Goal: Information Seeking & Learning: Learn about a topic

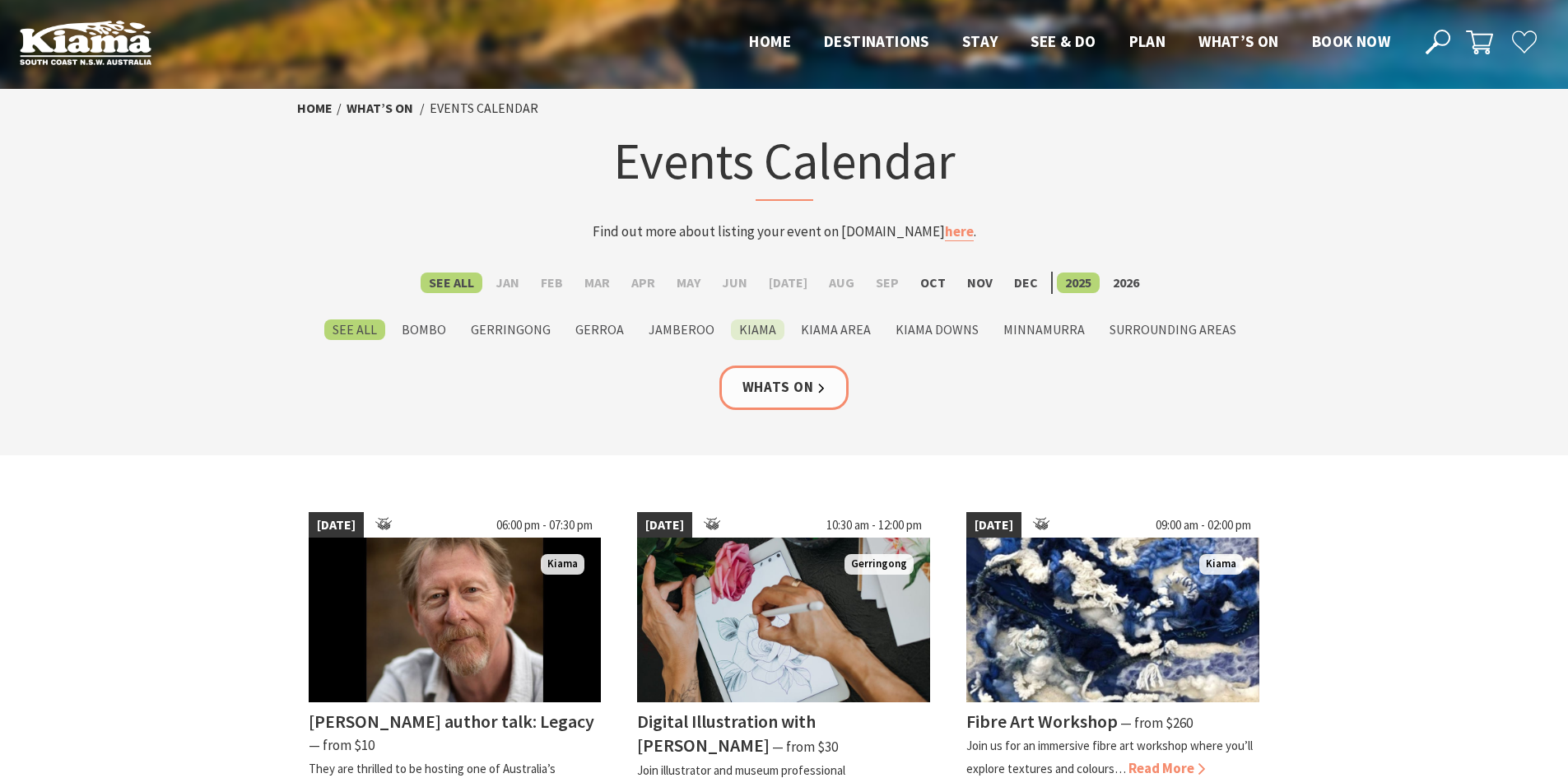
click at [751, 334] on label "Kiama" at bounding box center [756, 329] width 53 height 21
click at [0, 0] on input "Kiama" at bounding box center [0, 0] width 0 height 0
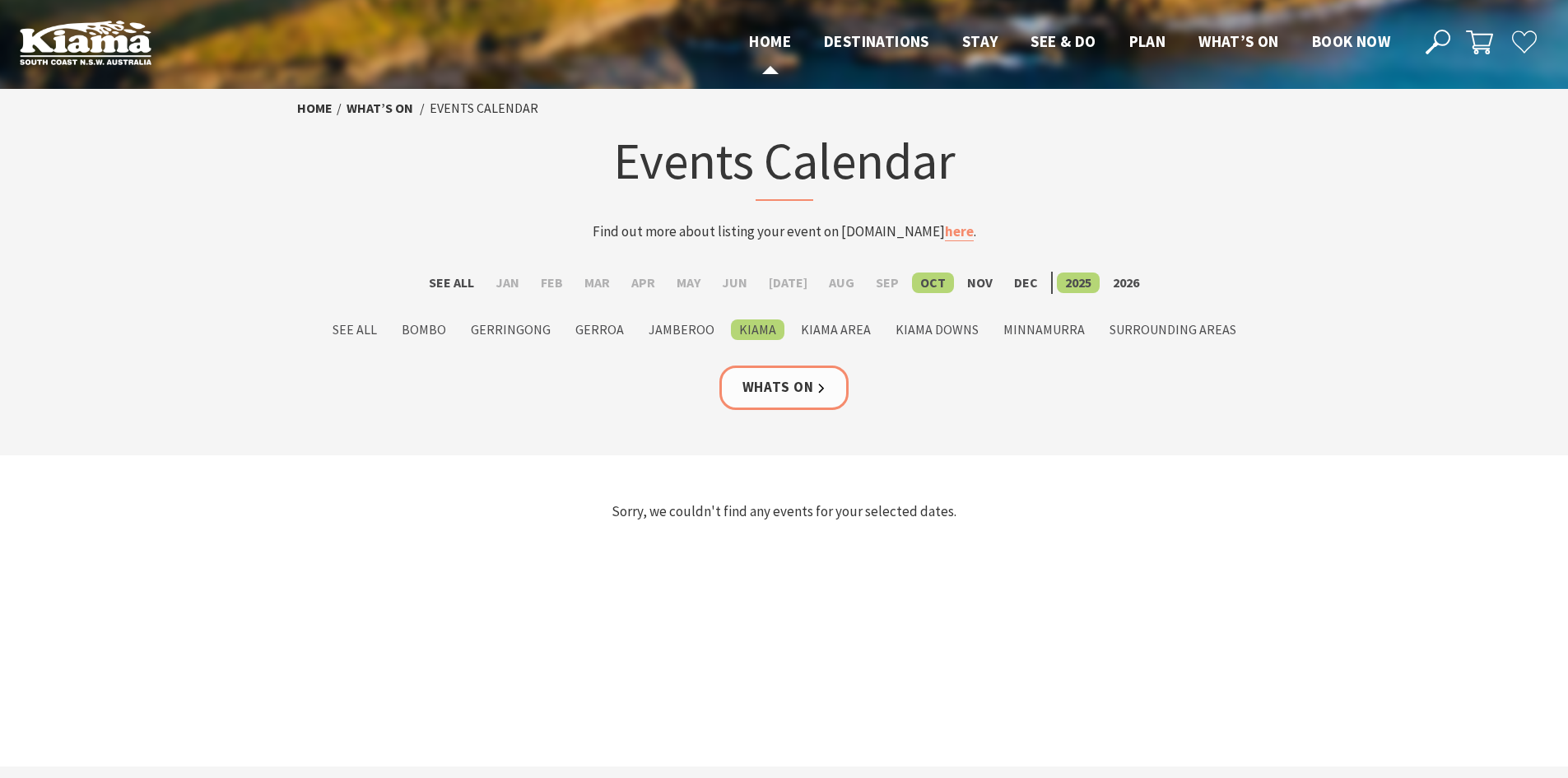
click at [773, 37] on span "Home" at bounding box center [770, 41] width 42 height 20
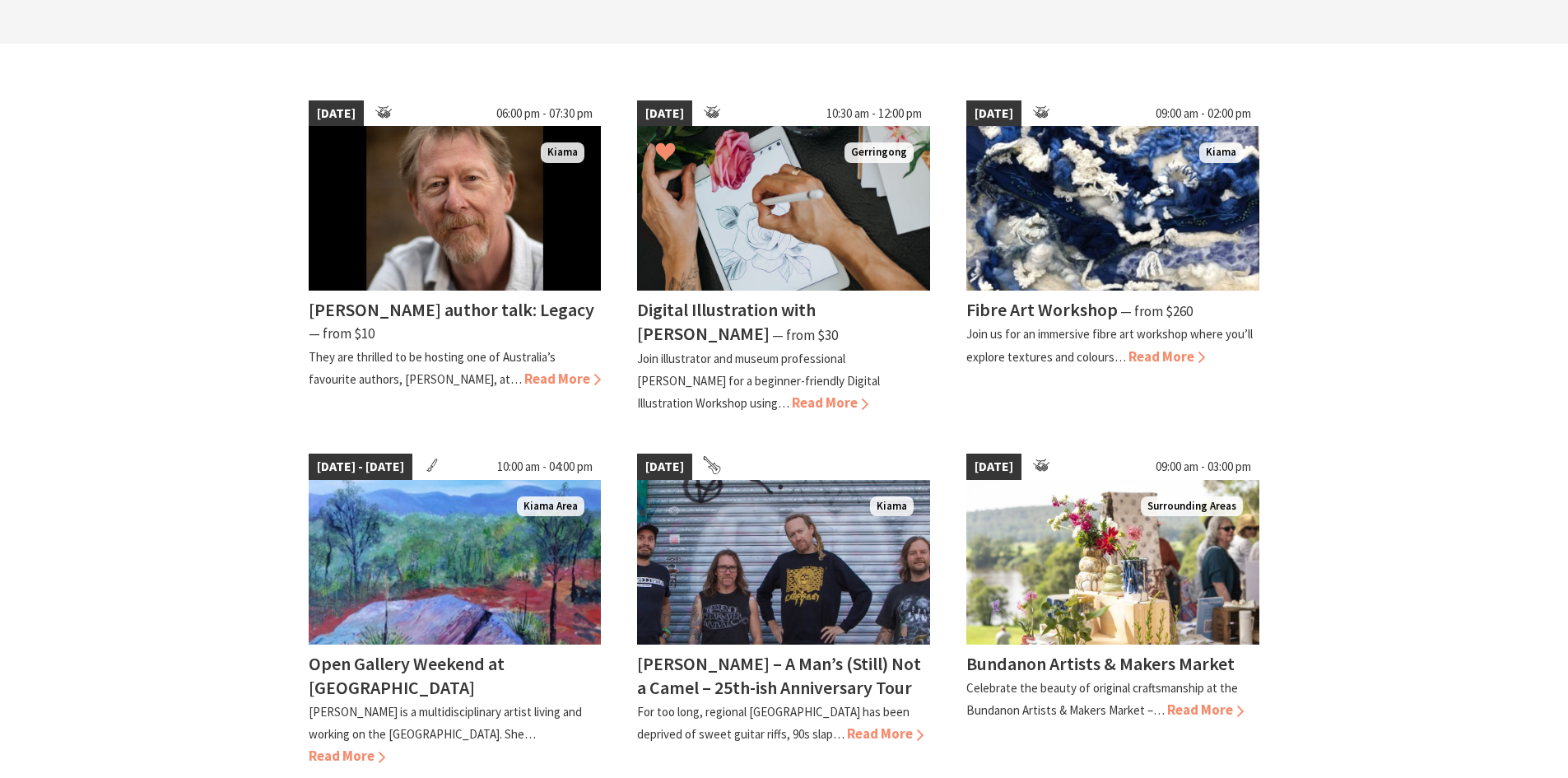
scroll to position [493, 0]
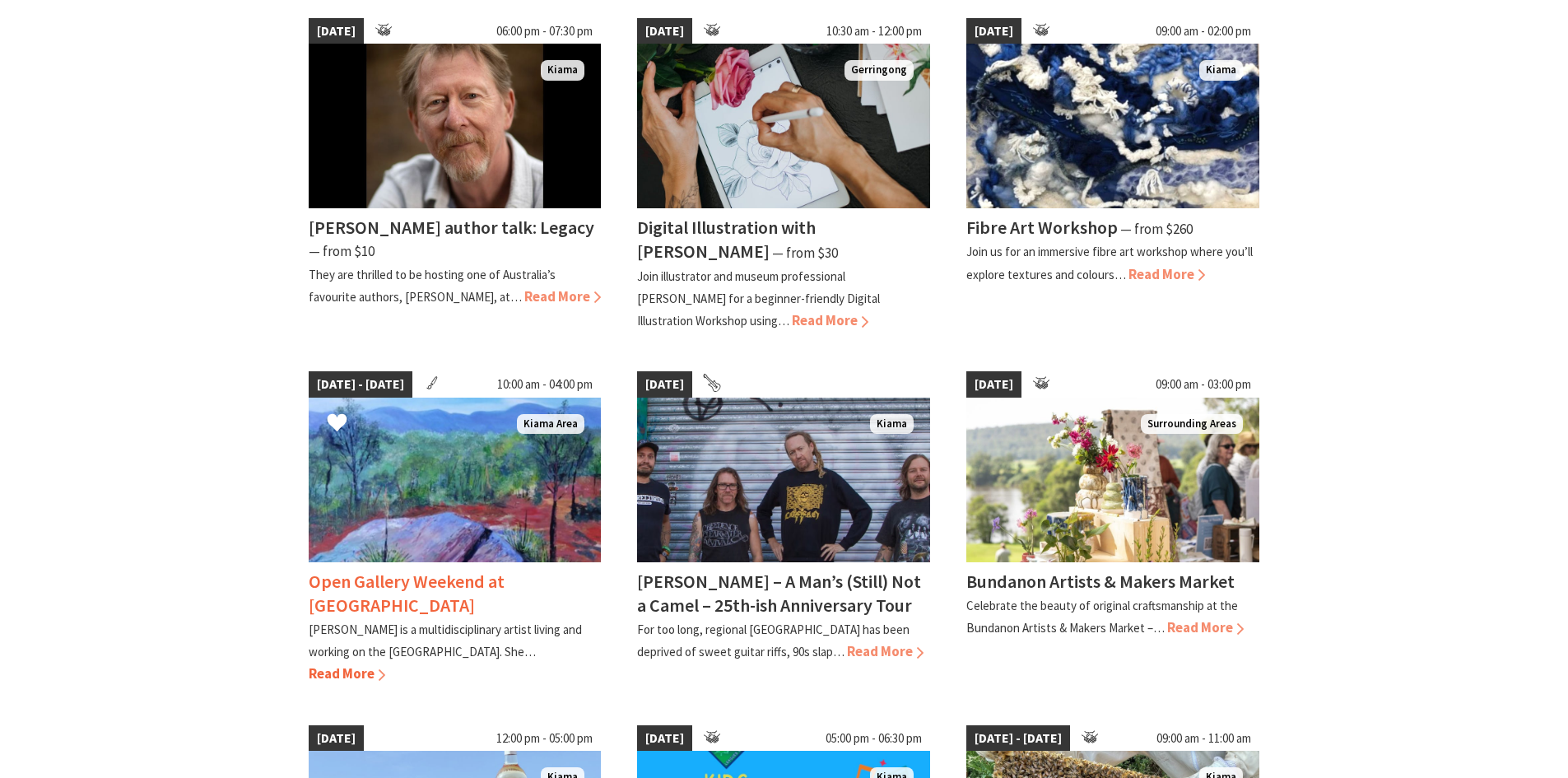
click at [437, 581] on h4 "Open Gallery Weekend at [GEOGRAPHIC_DATA]" at bounding box center [407, 592] width 196 height 47
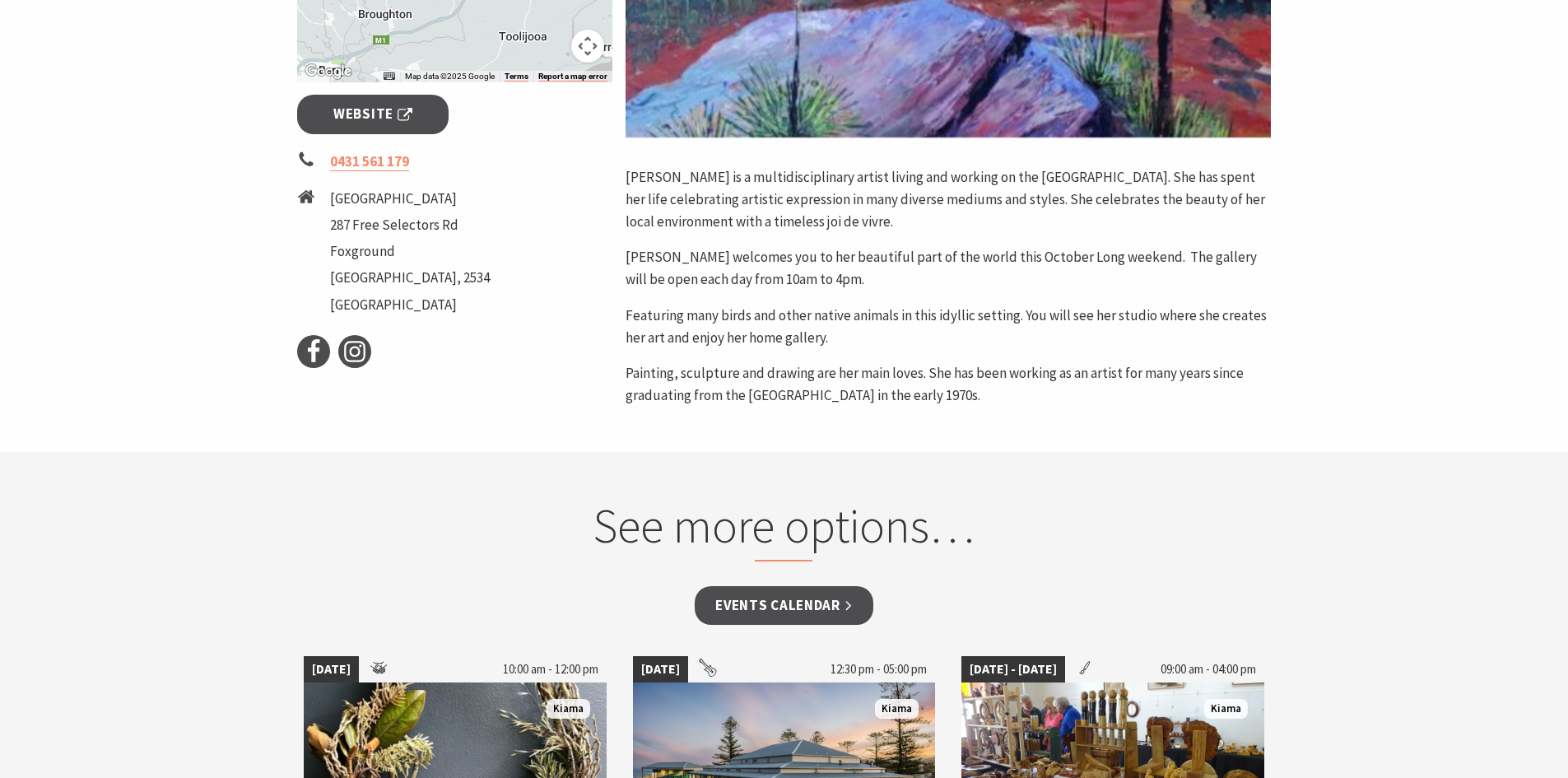
scroll to position [329, 0]
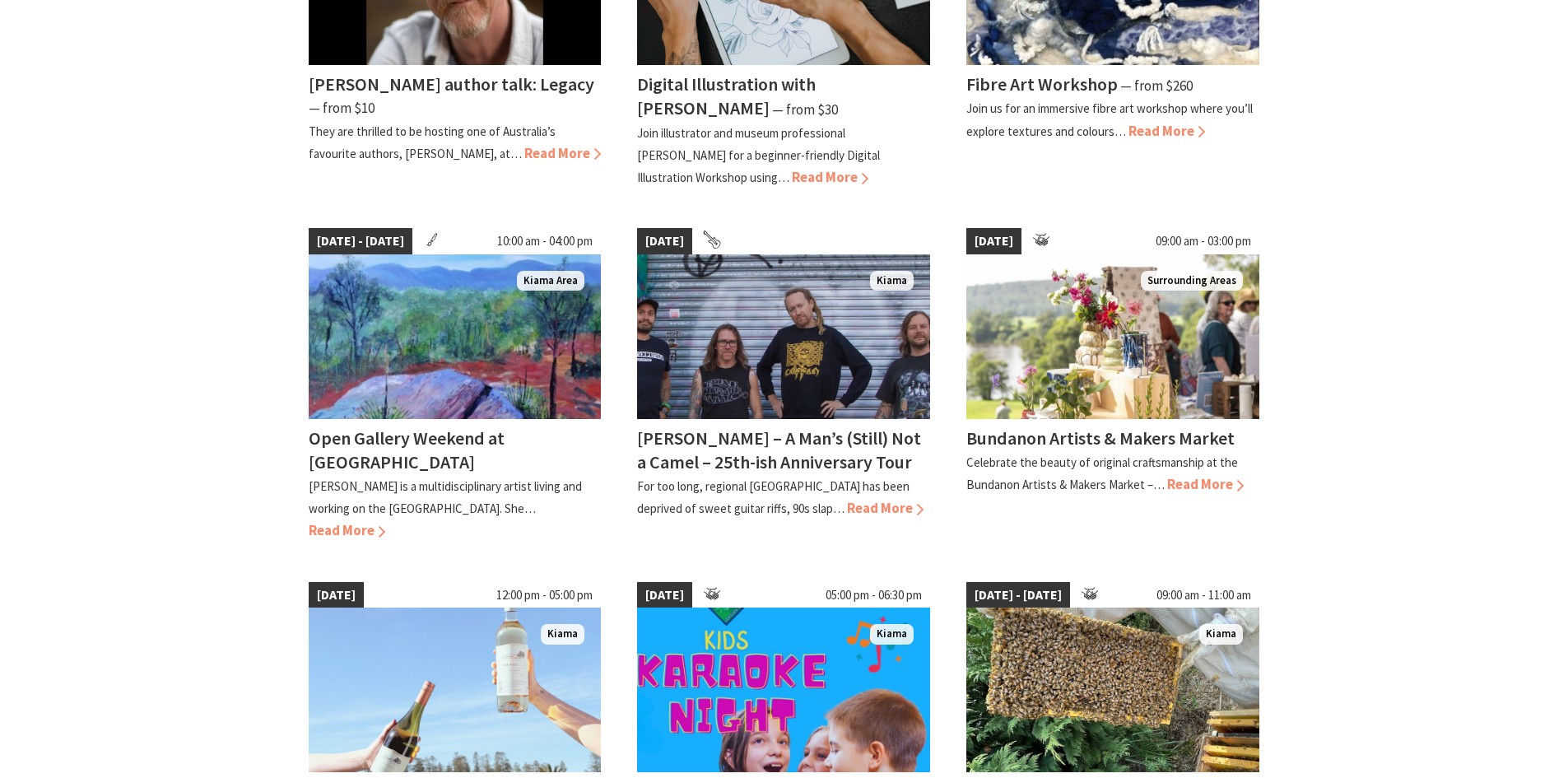
scroll to position [823, 0]
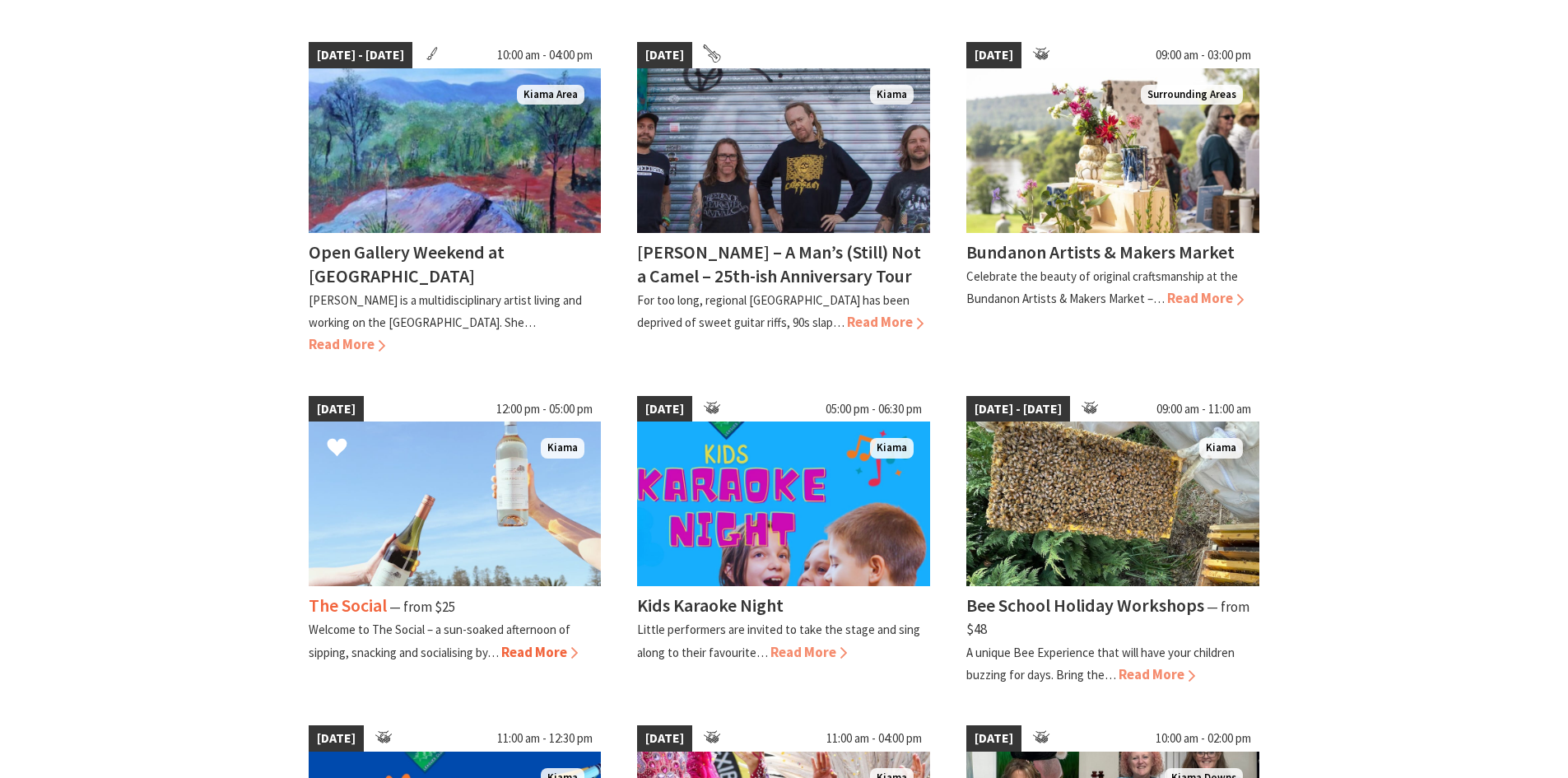
click at [554, 513] on img at bounding box center [455, 504] width 293 height 164
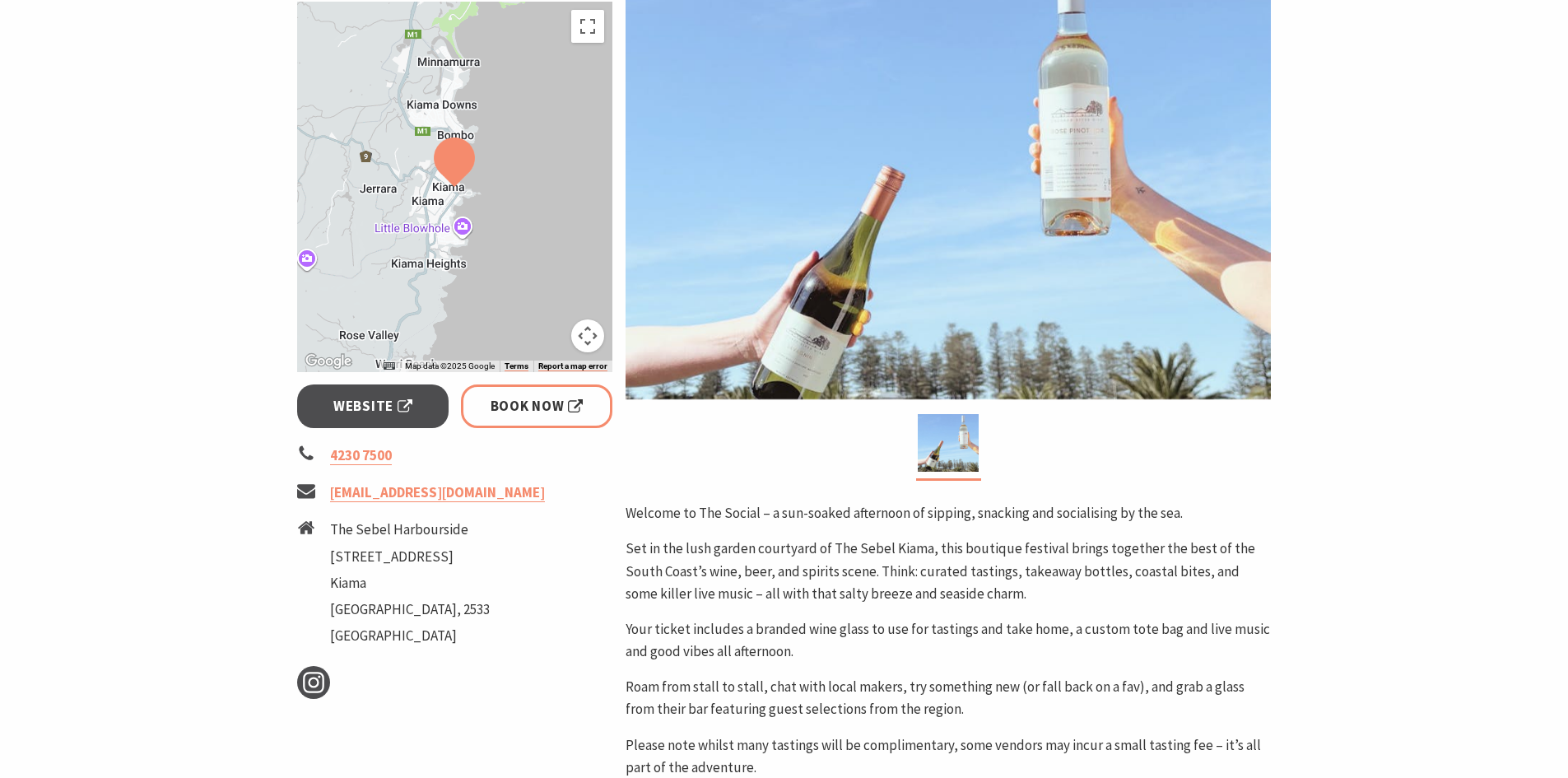
scroll to position [329, 0]
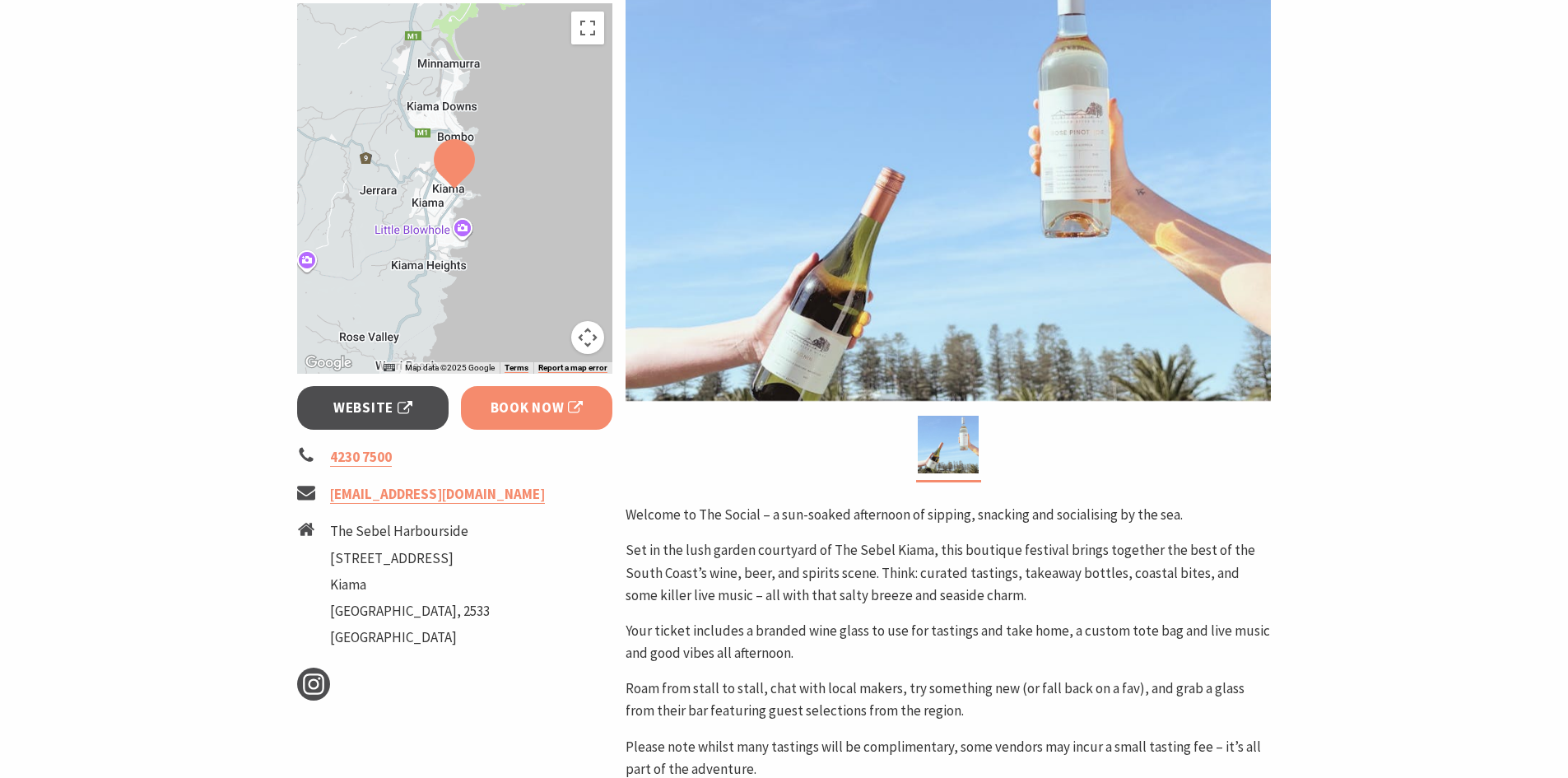
click at [559, 399] on span "Book Now" at bounding box center [537, 408] width 93 height 22
